Goal: Check status: Check status

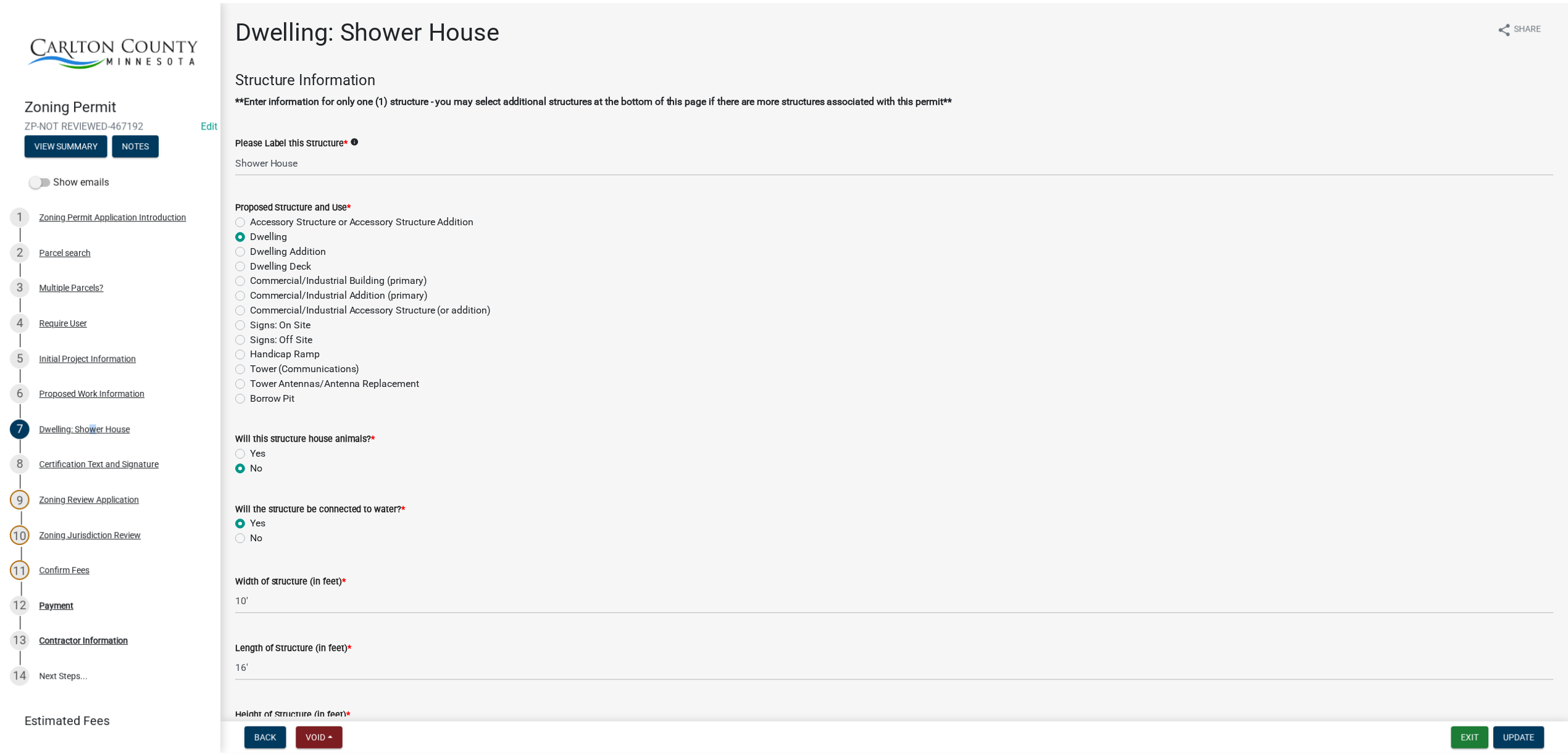
scroll to position [998, 0]
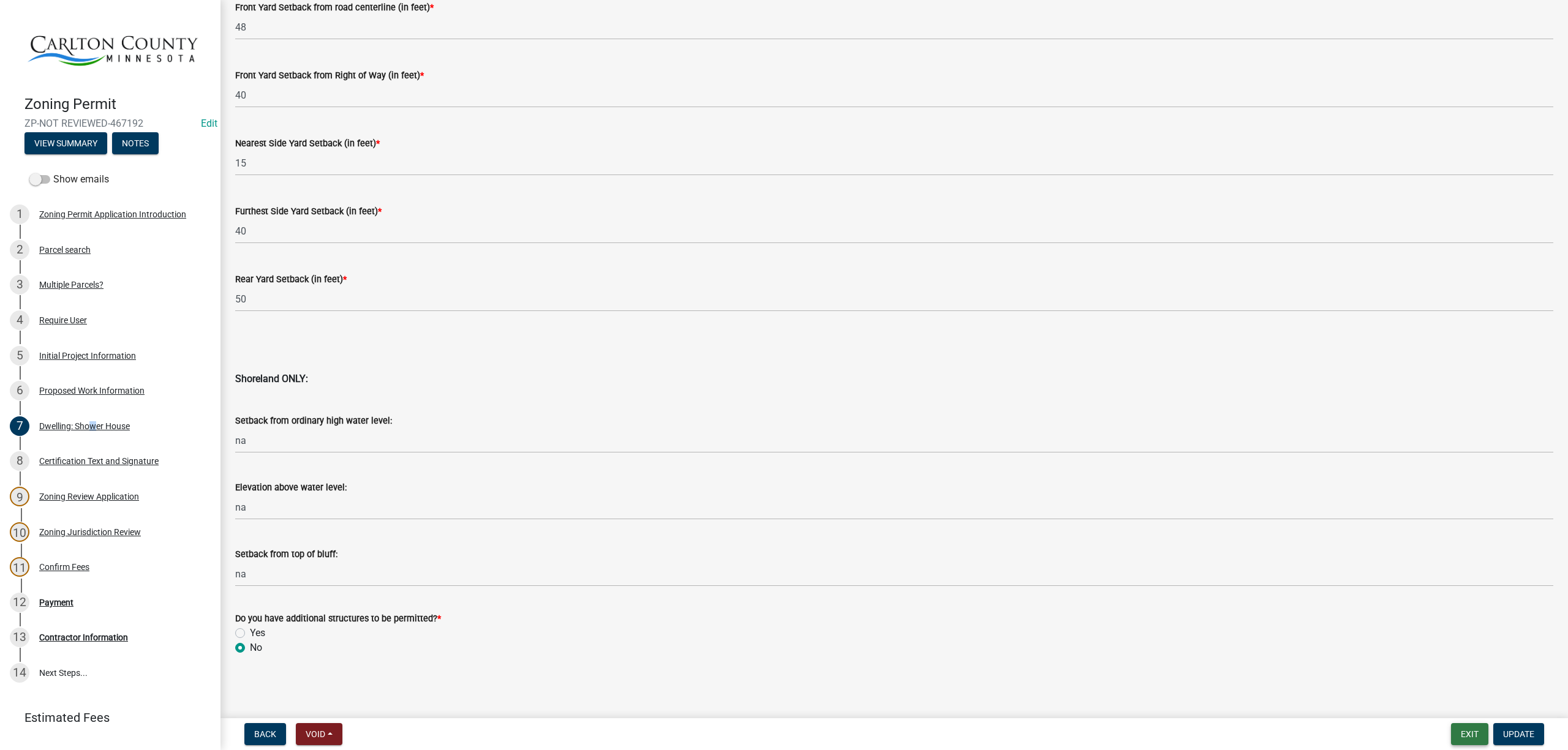
click at [1481, 731] on button "Exit" at bounding box center [1469, 734] width 37 height 22
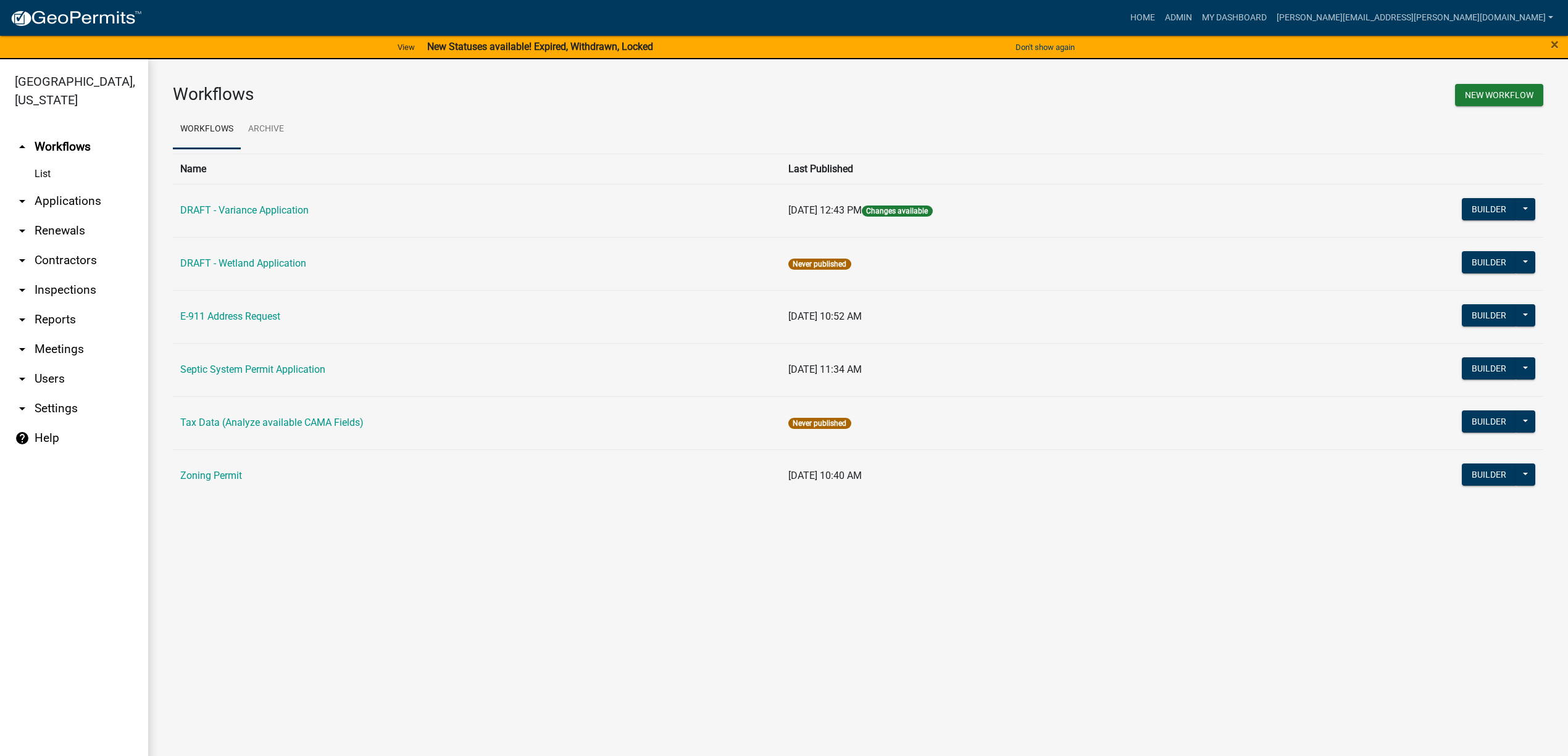
click at [58, 198] on link "arrow_drop_down Applications" at bounding box center [74, 201] width 148 height 29
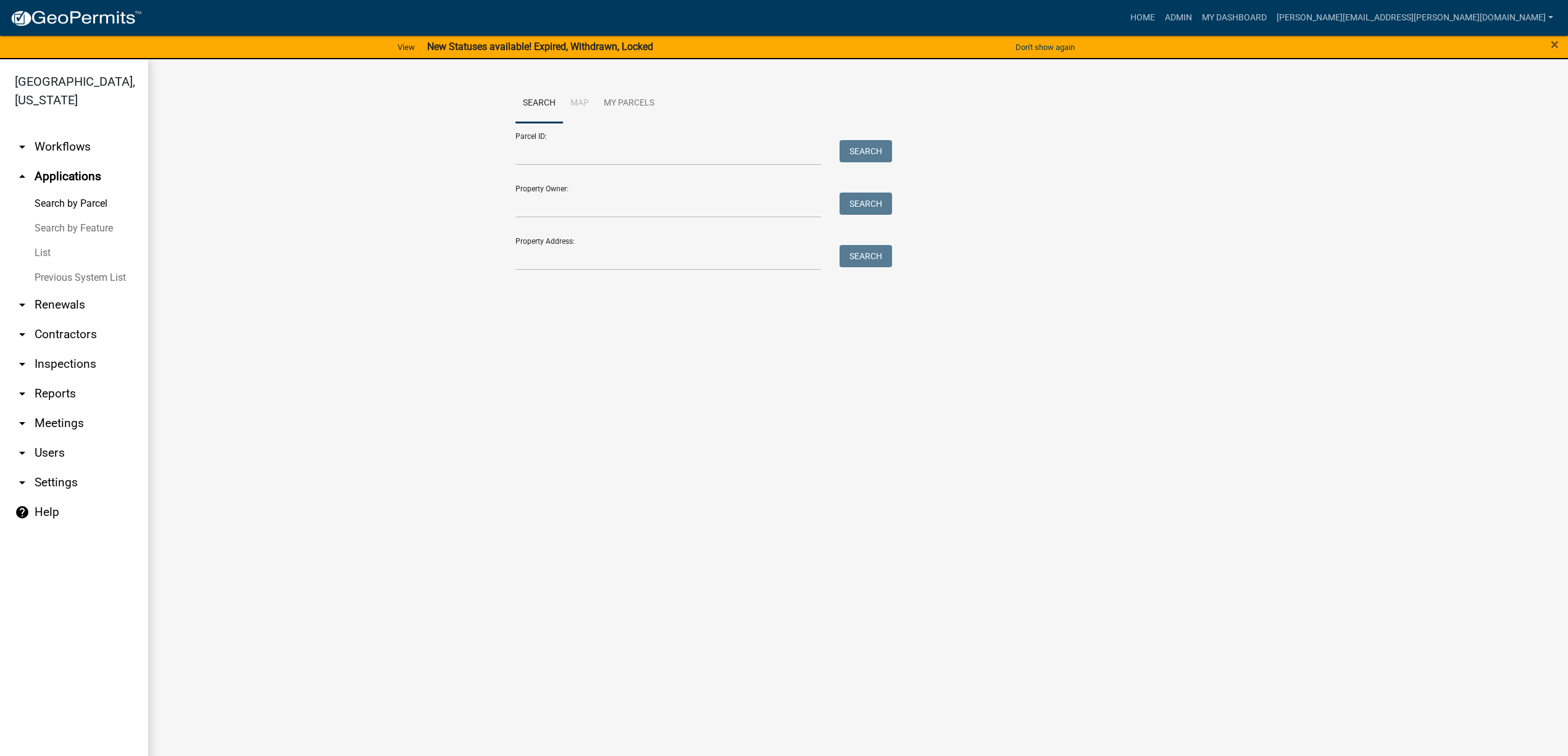
click at [48, 248] on link "List" at bounding box center [74, 252] width 148 height 24
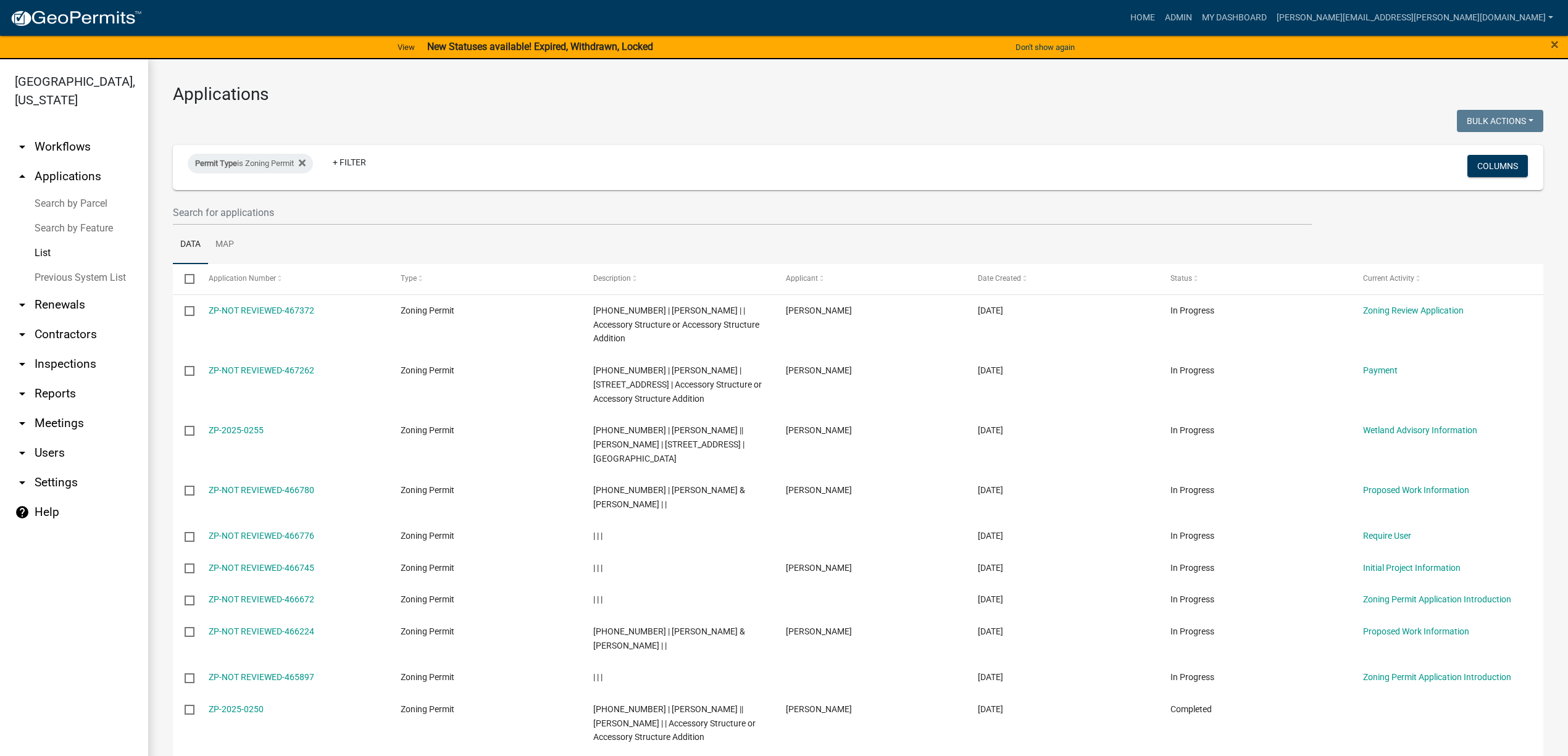
click at [87, 206] on link "Search by Parcel" at bounding box center [74, 204] width 148 height 24
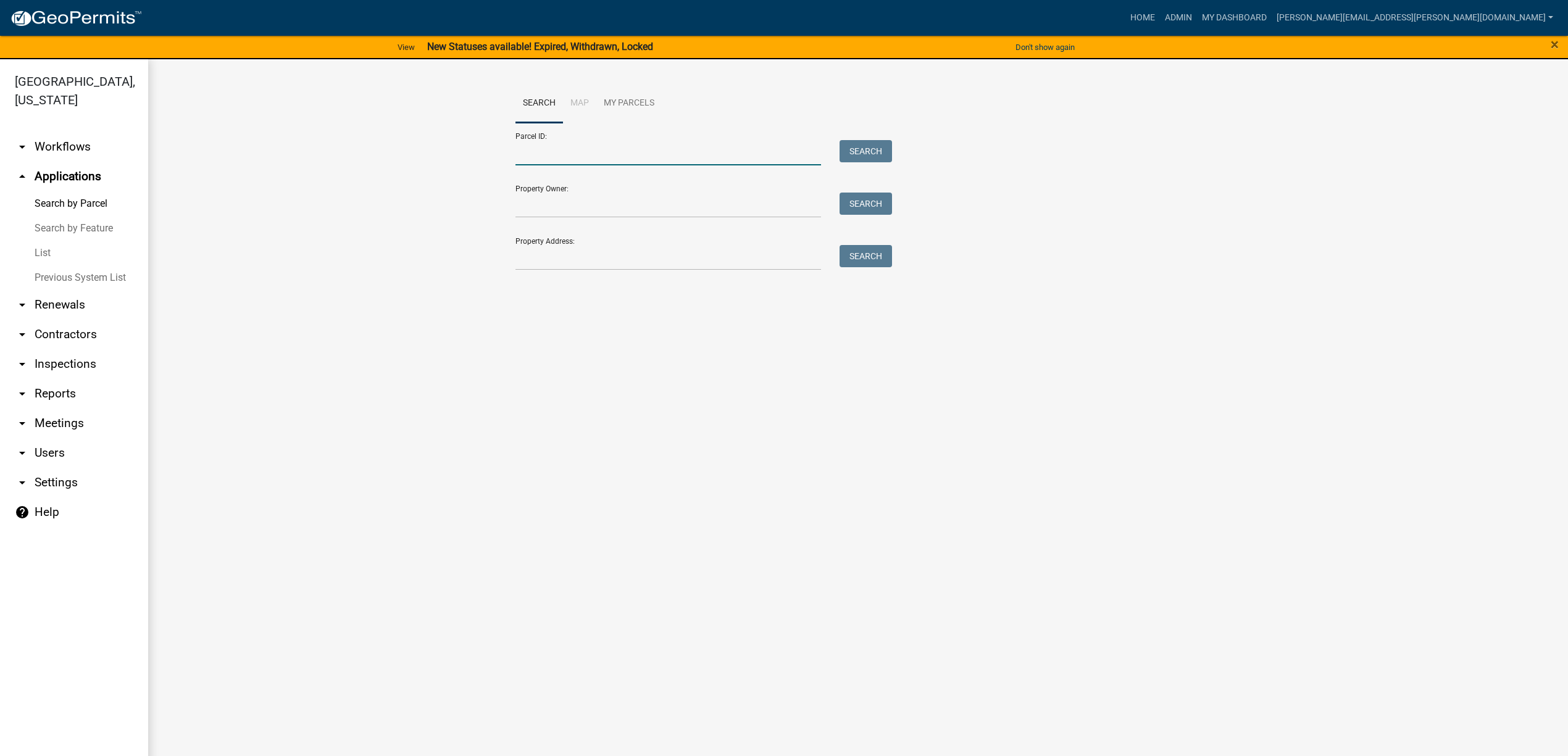
click at [640, 159] on input "Parcel ID:" at bounding box center [668, 152] width 306 height 25
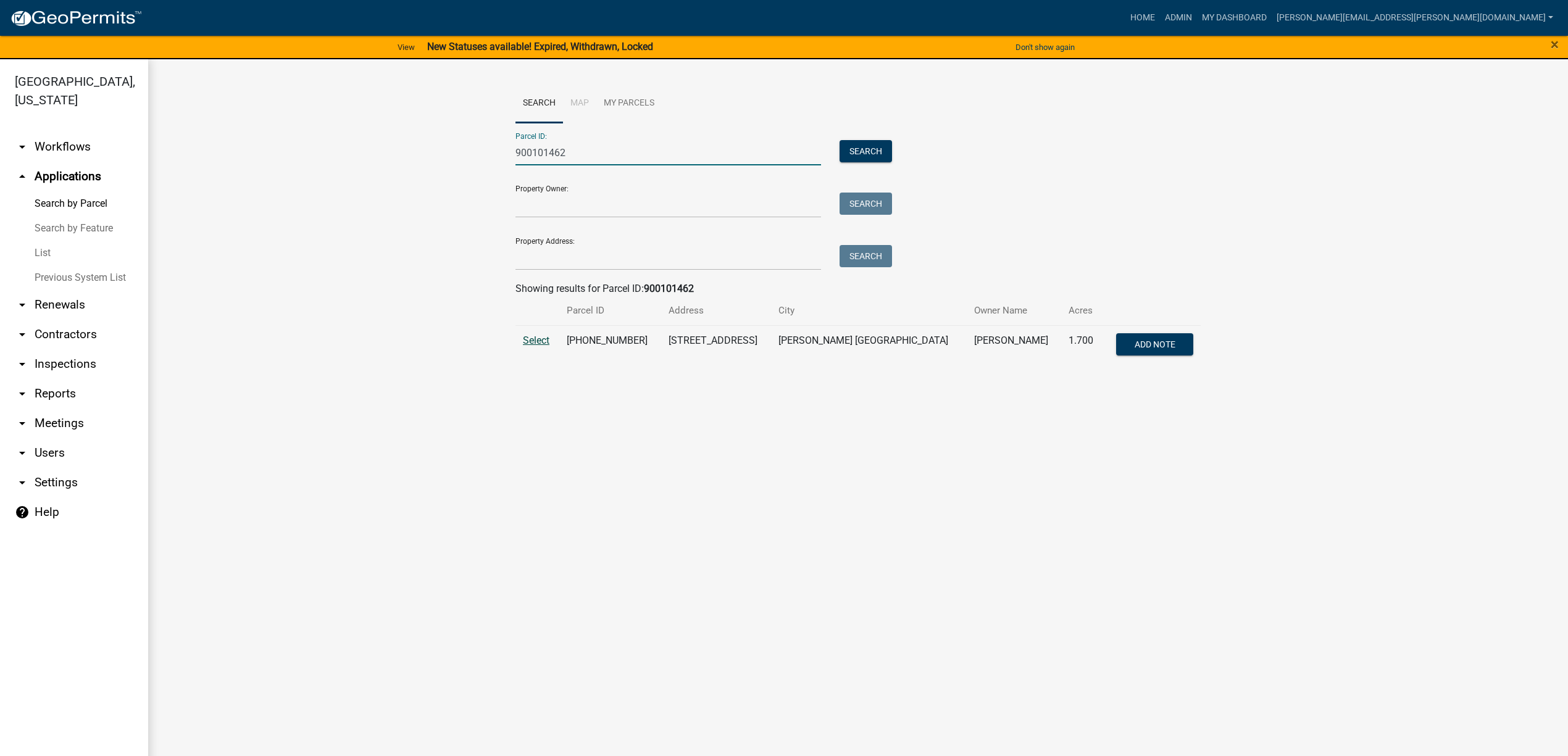
type input "900101462"
click at [541, 341] on span "Select" at bounding box center [536, 340] width 27 height 12
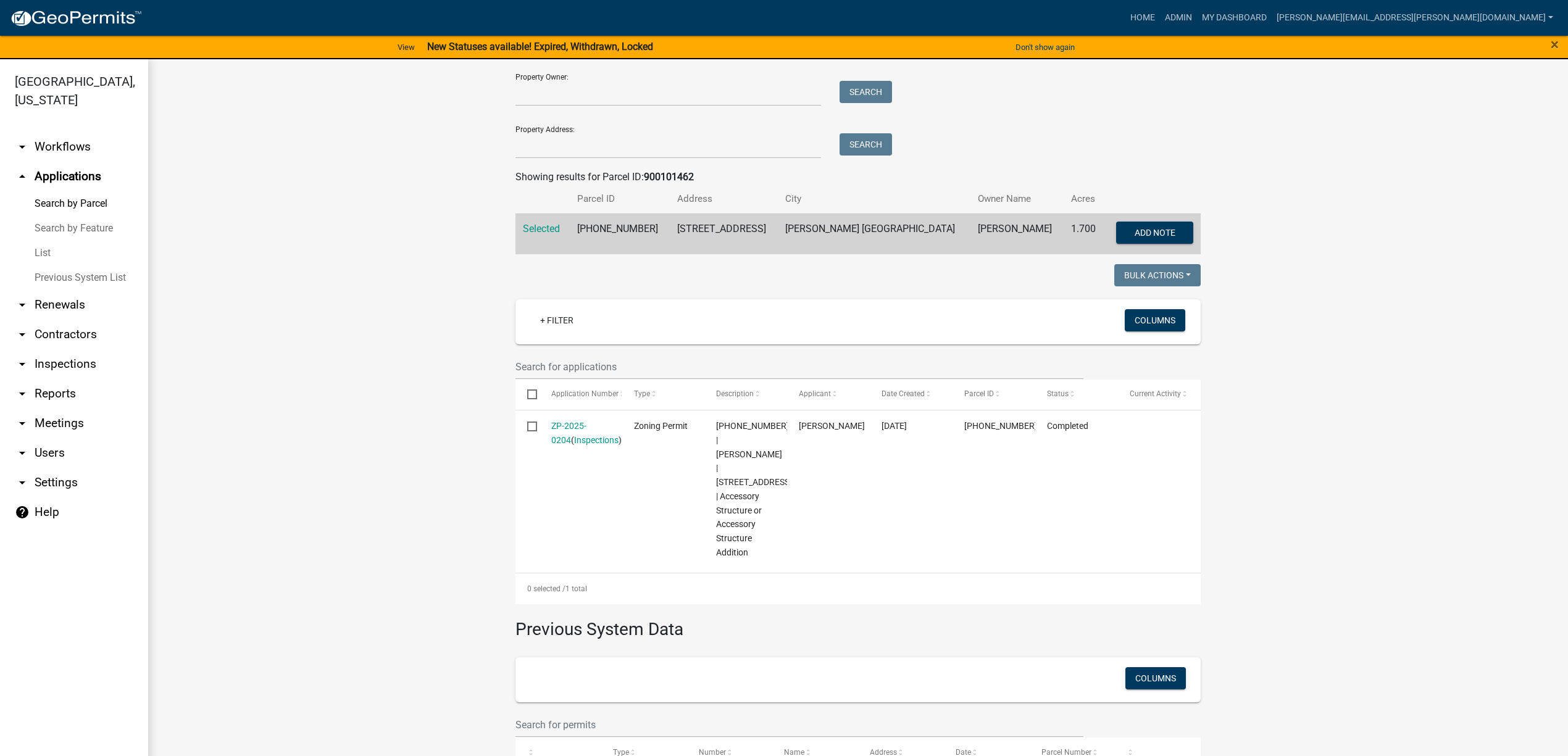
scroll to position [164, 0]
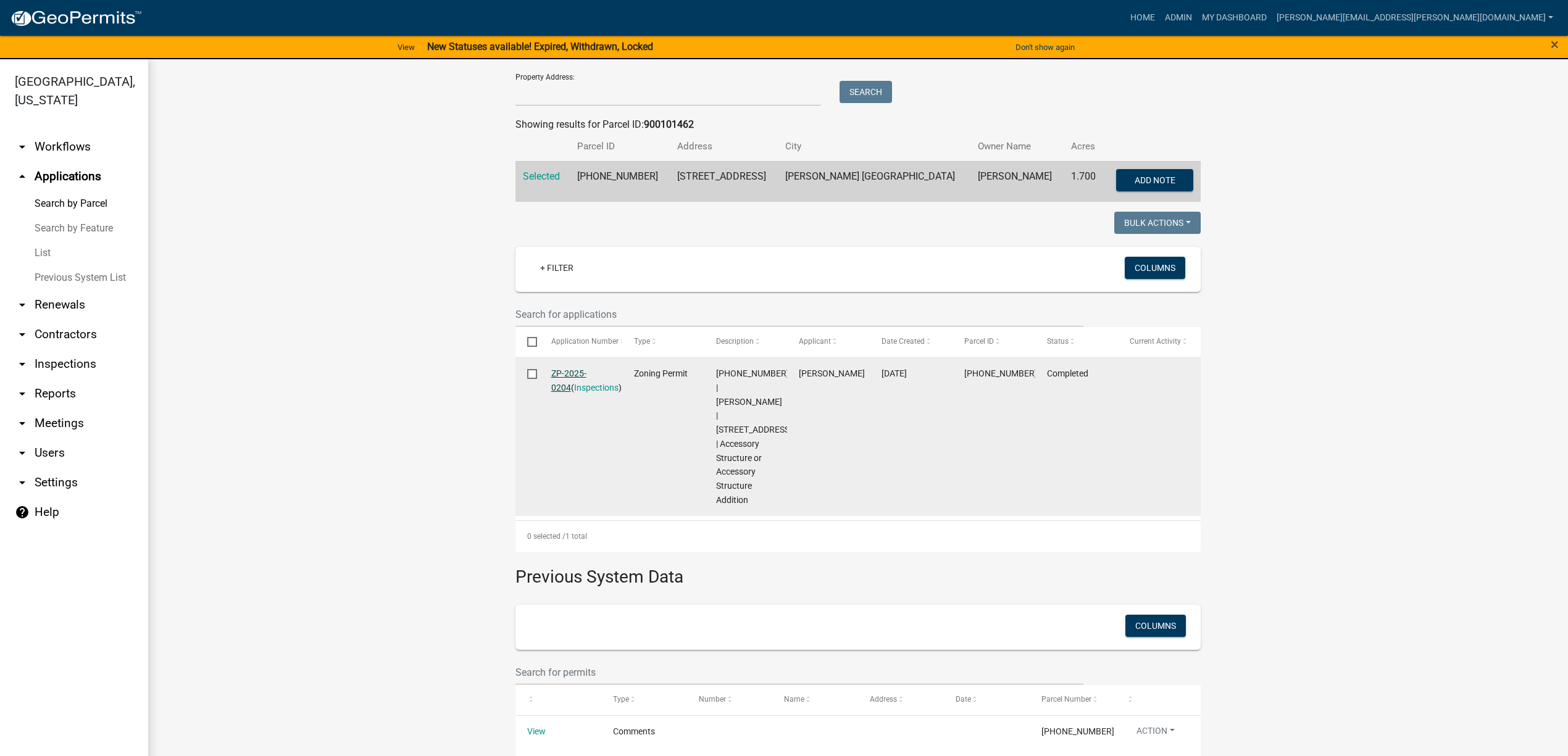
click at [582, 369] on link "ZP-2025-0204" at bounding box center [569, 380] width 35 height 24
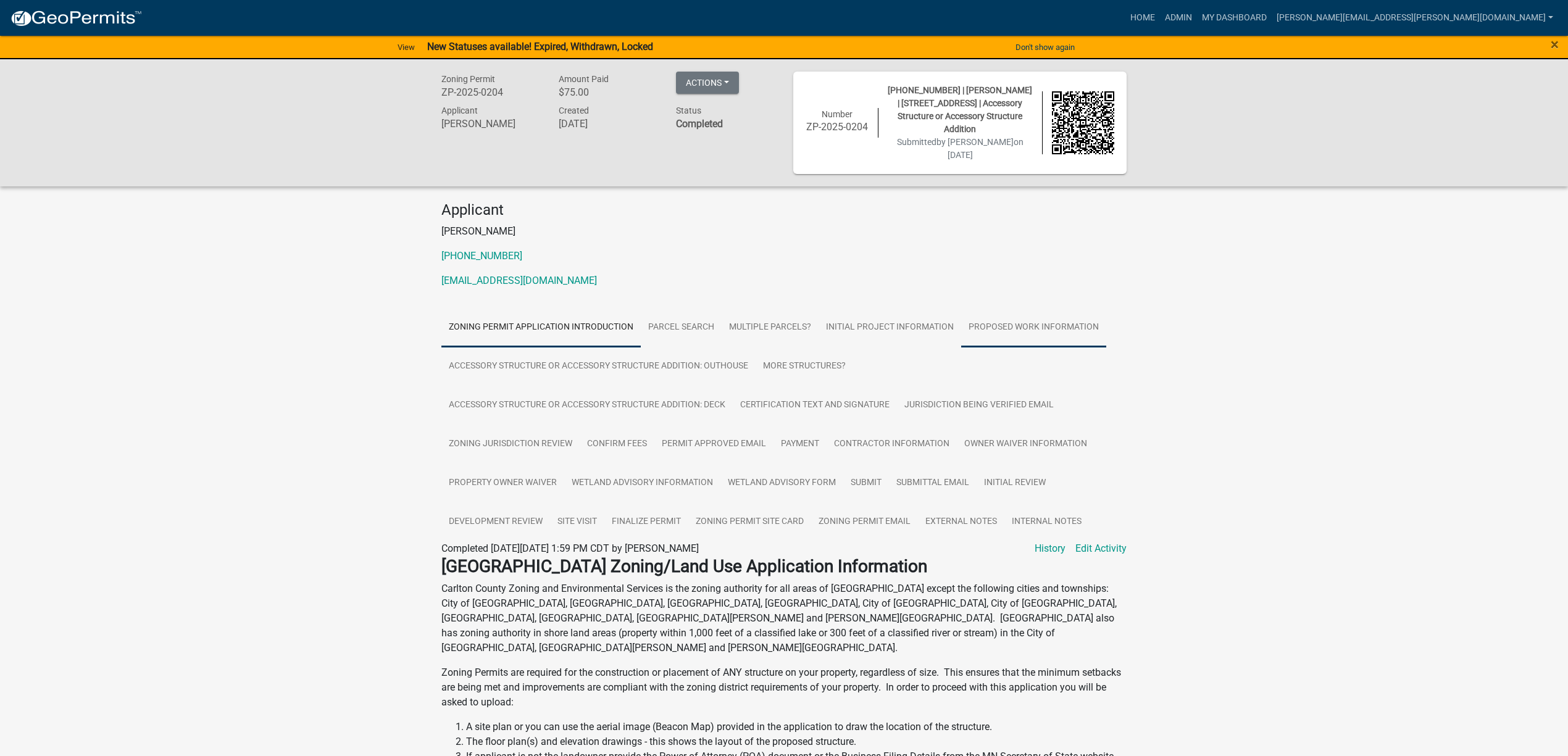
click at [986, 324] on link "Proposed Work Information" at bounding box center [1033, 327] width 145 height 39
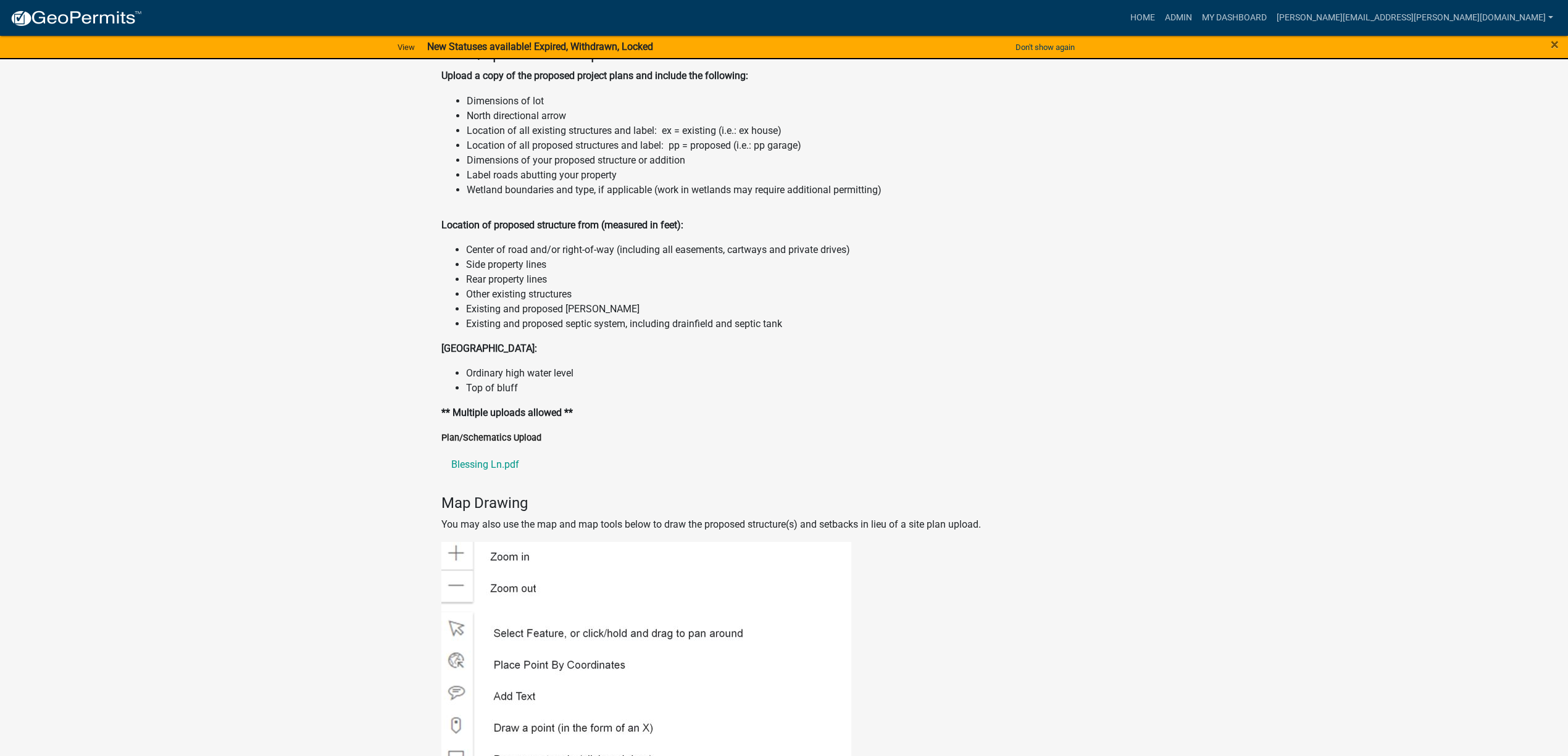
scroll to position [1552, 0]
click at [472, 471] on link "Blessing Ln.pdf" at bounding box center [784, 469] width 685 height 29
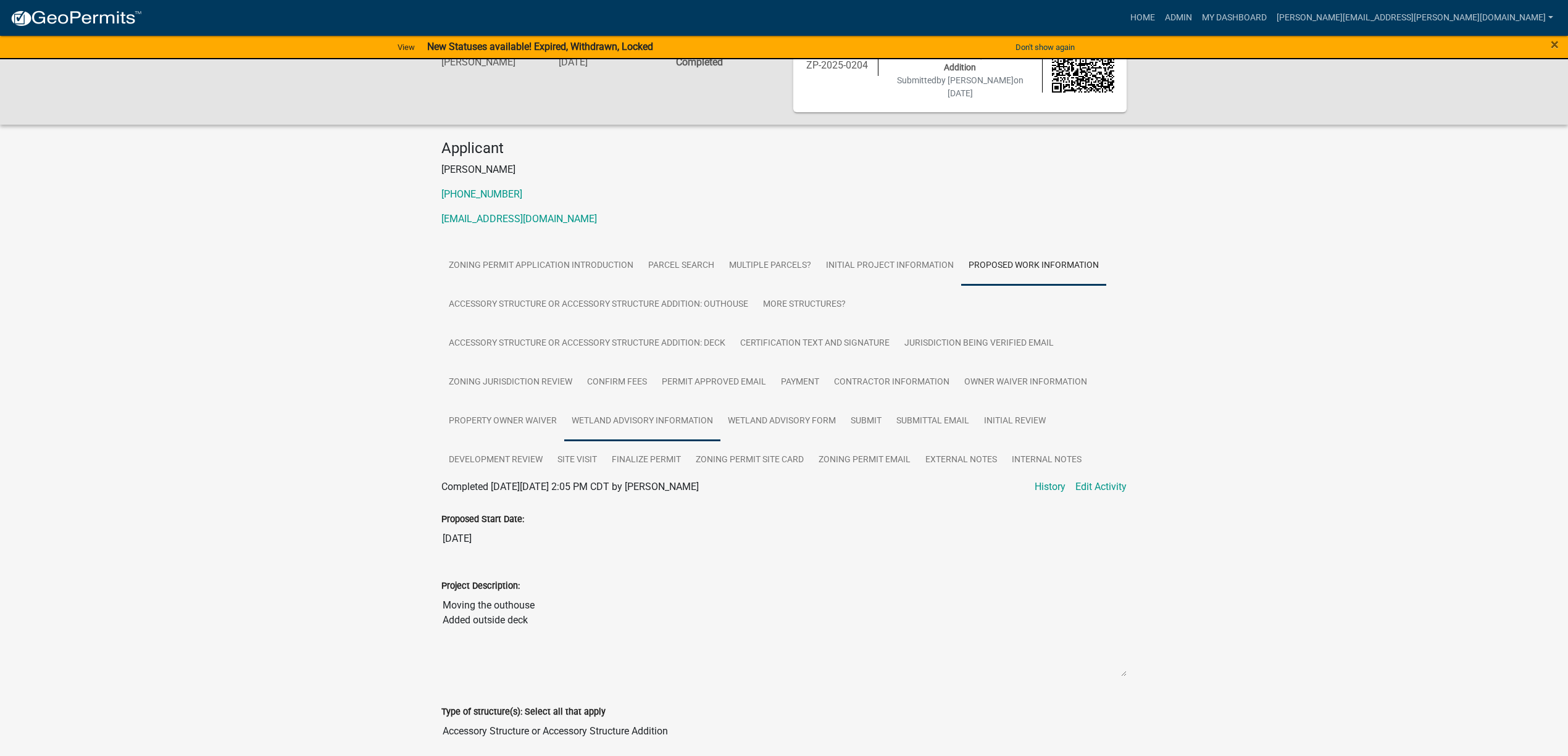
scroll to position [0, 0]
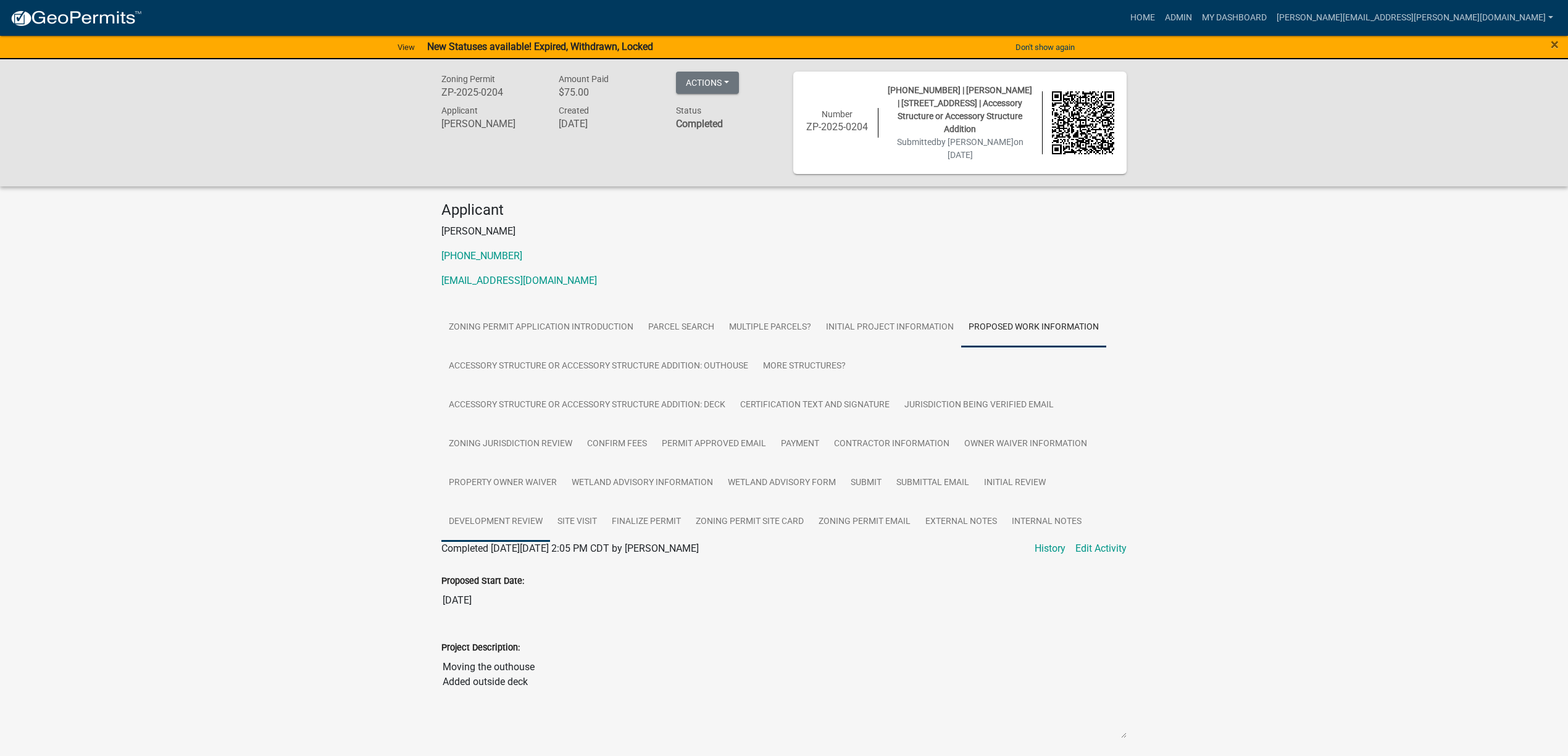
click at [517, 517] on link "Development Review" at bounding box center [495, 522] width 108 height 39
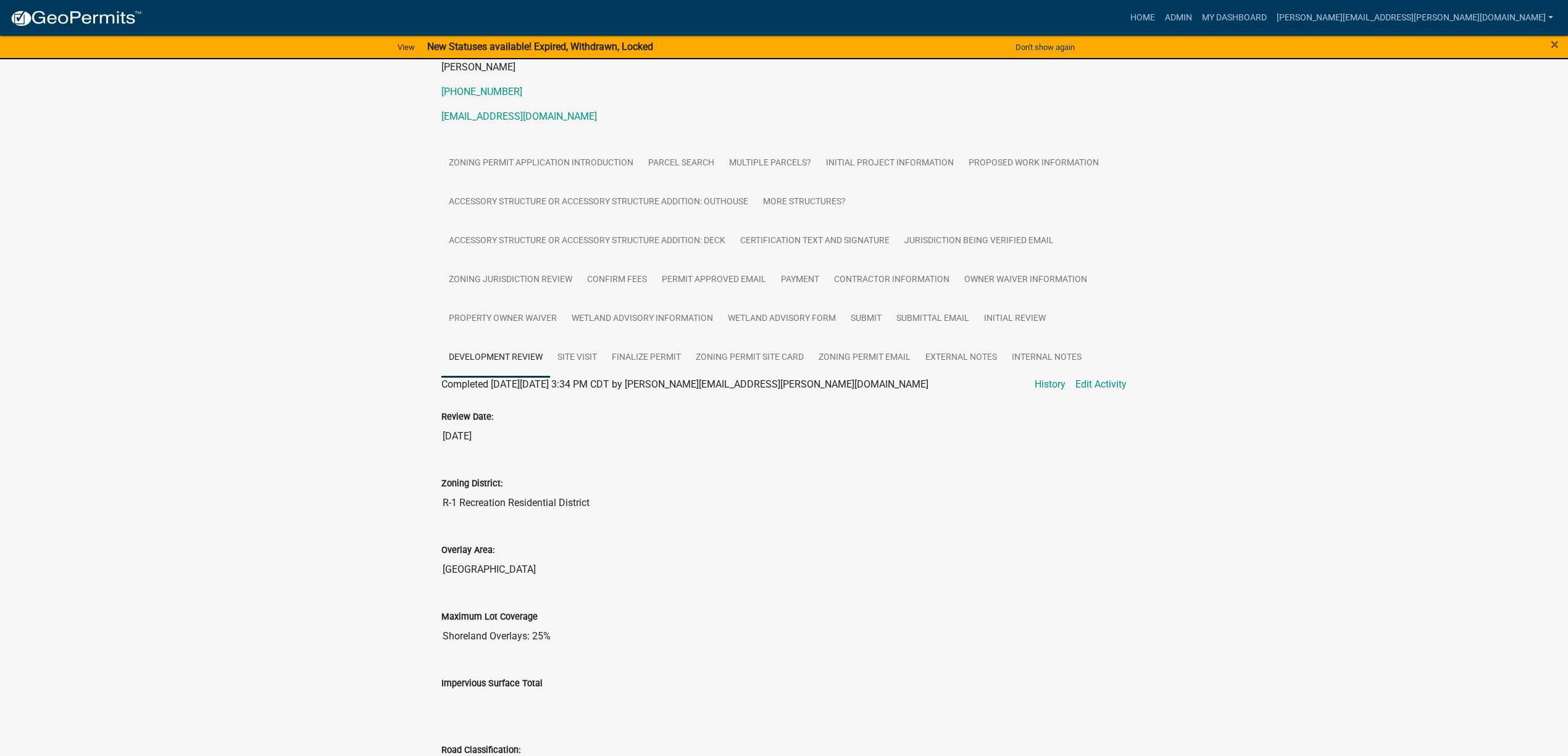
scroll to position [77, 0]
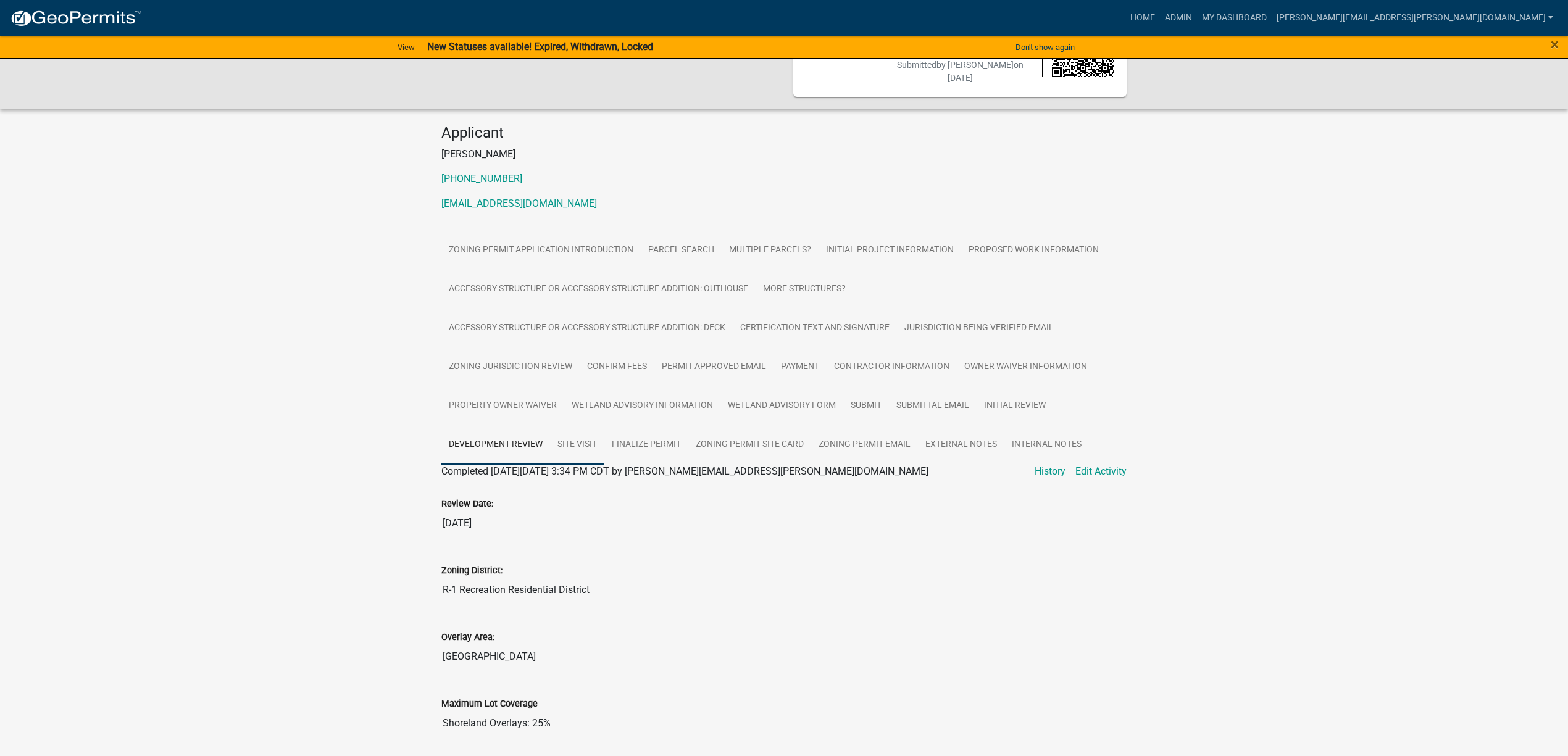
click at [592, 453] on link "Site Visit" at bounding box center [577, 445] width 55 height 39
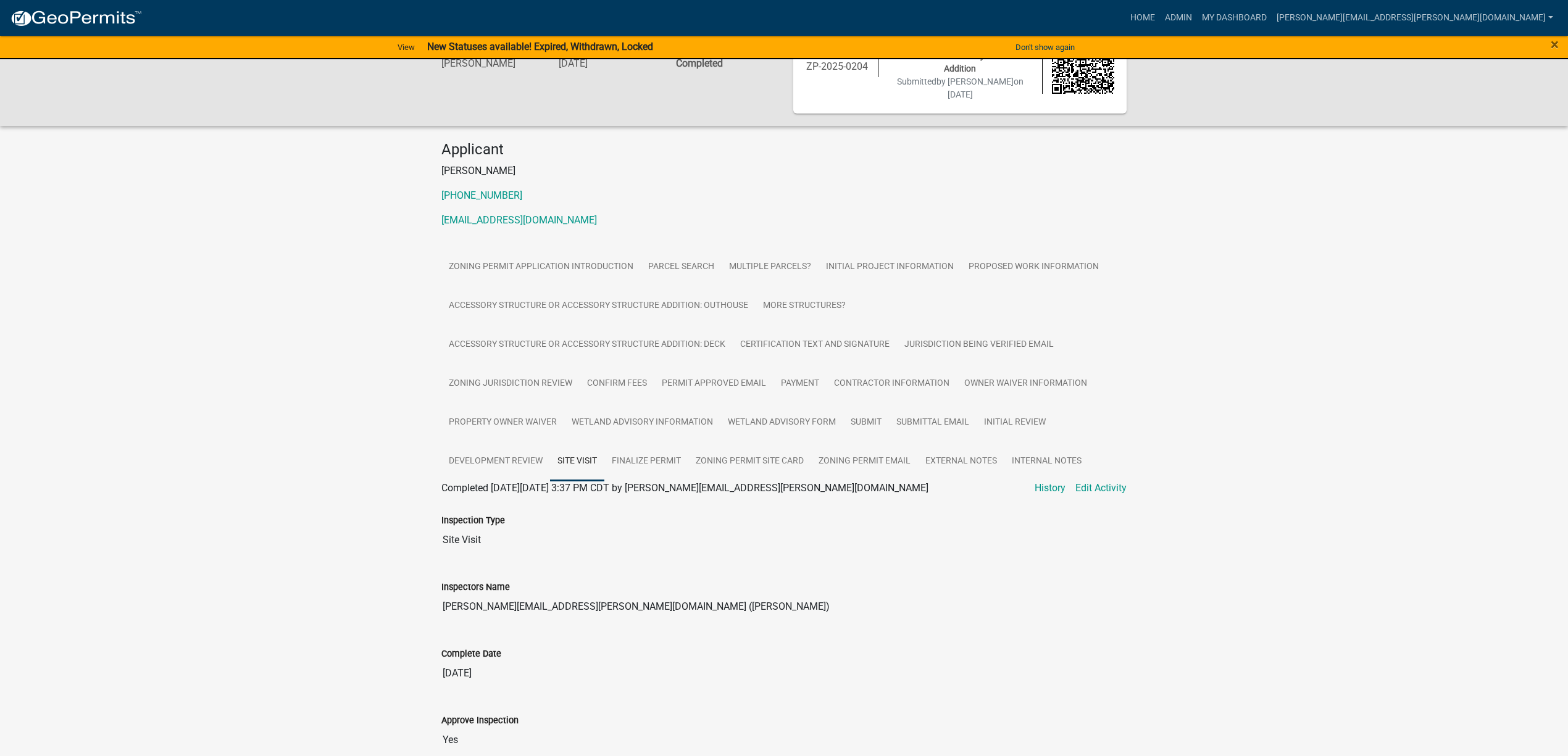
scroll to position [45, 0]
